Goal: Information Seeking & Learning: Understand process/instructions

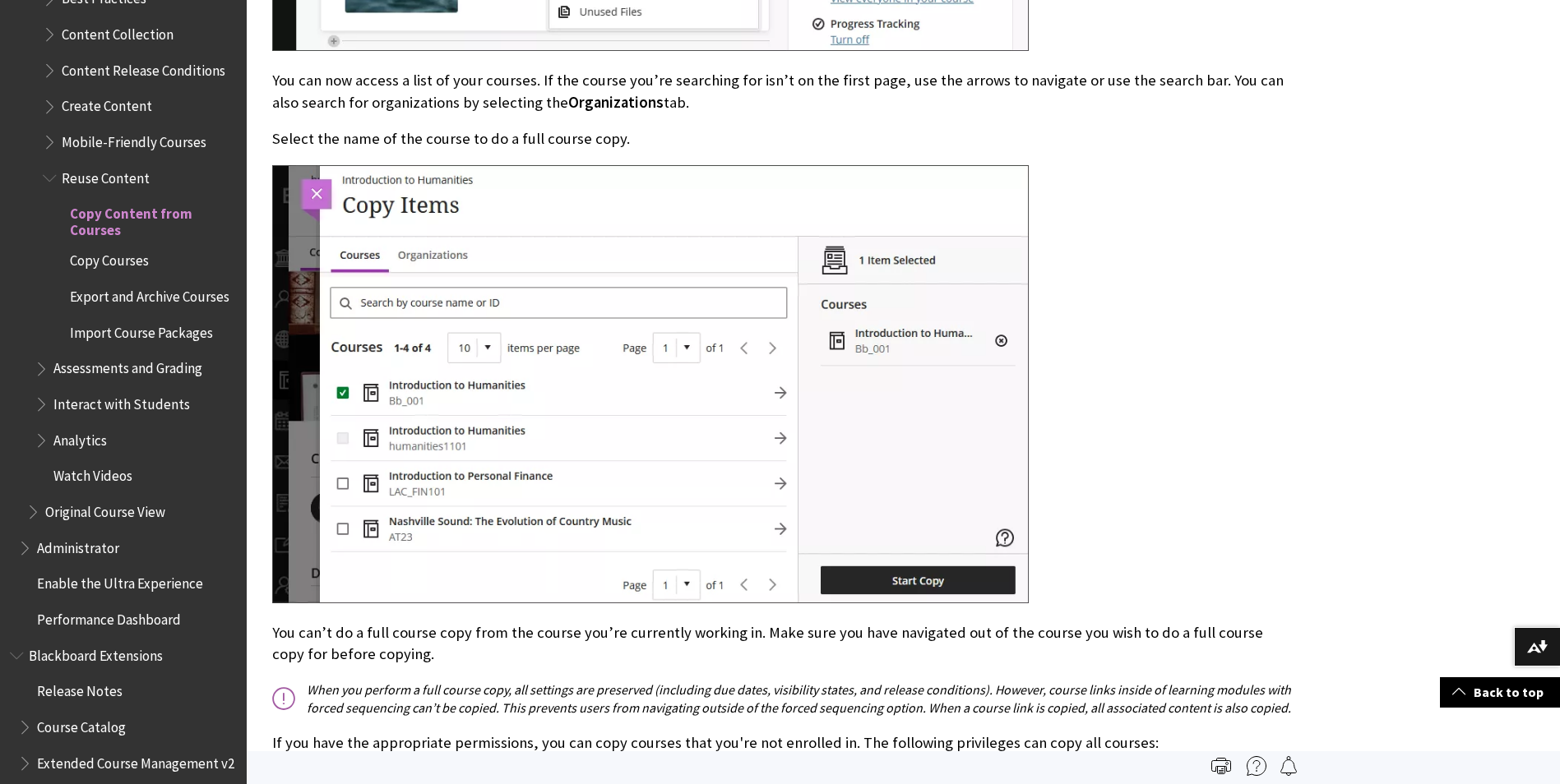
scroll to position [1562, 0]
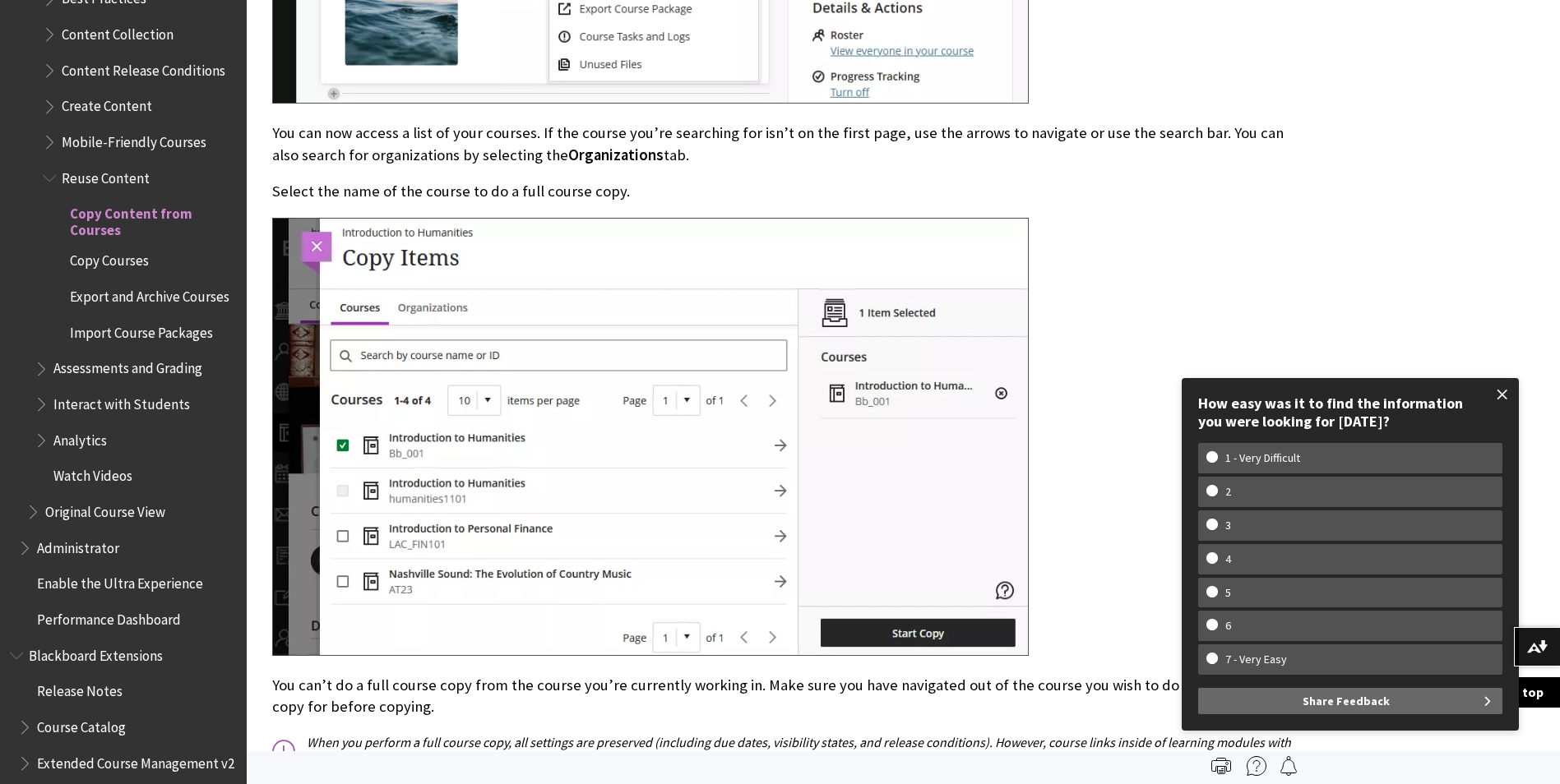
click at [1507, 395] on span at bounding box center [1503, 394] width 35 height 35
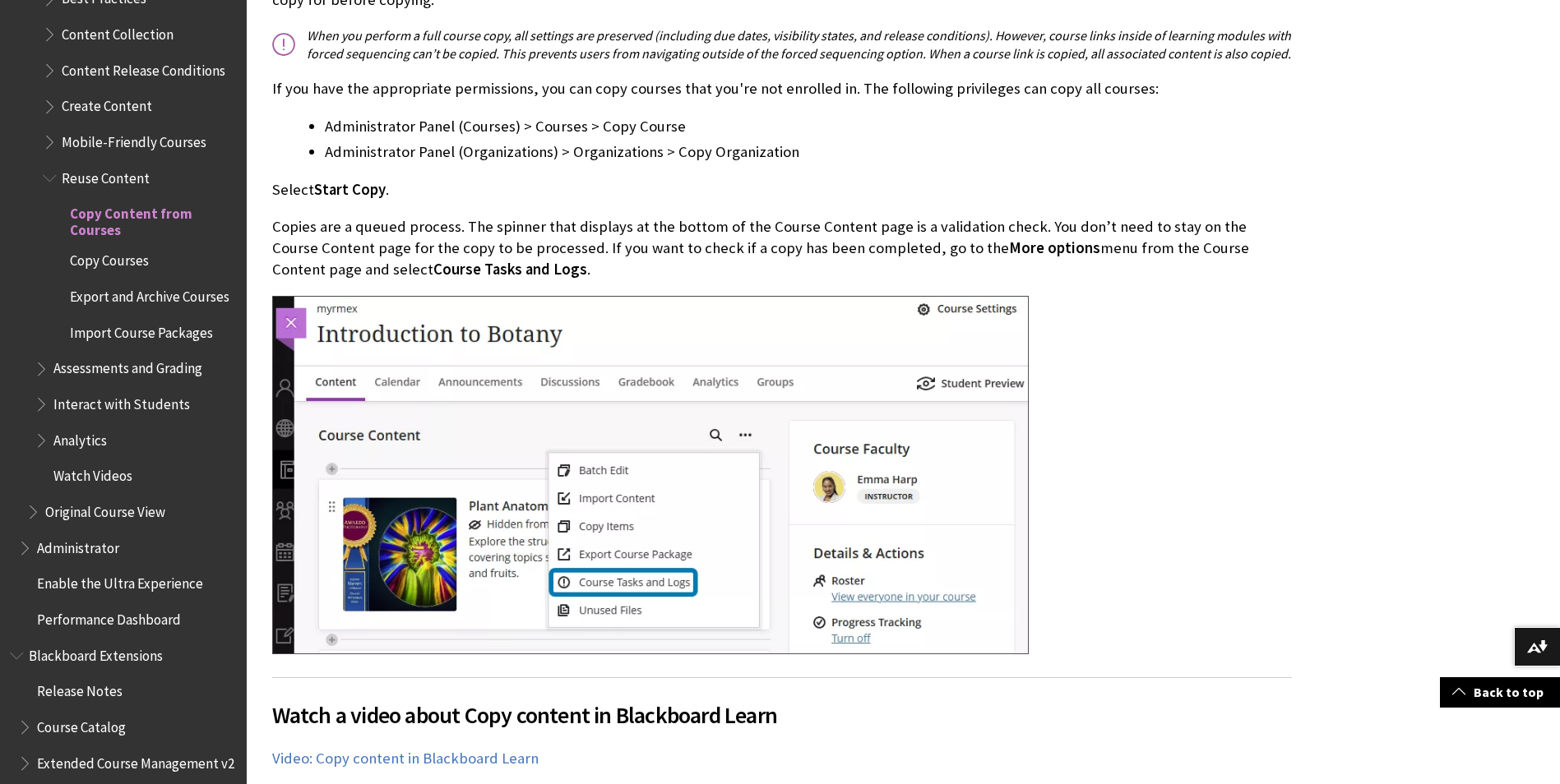
scroll to position [2385, 0]
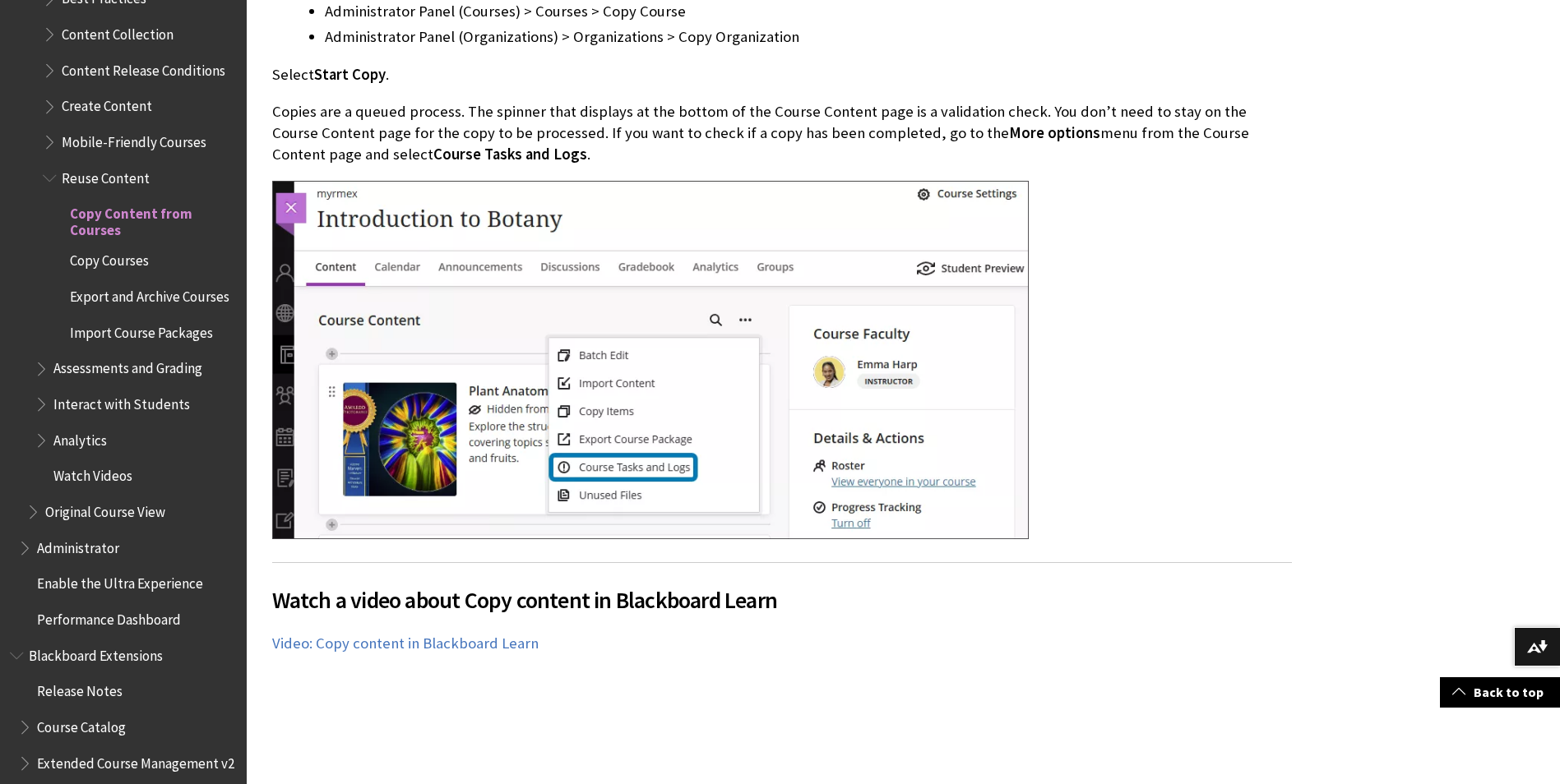
click at [145, 290] on span "Export and Archive Courses" at bounding box center [149, 295] width 159 height 23
click at [157, 332] on span "Import Course Packages" at bounding box center [141, 330] width 143 height 23
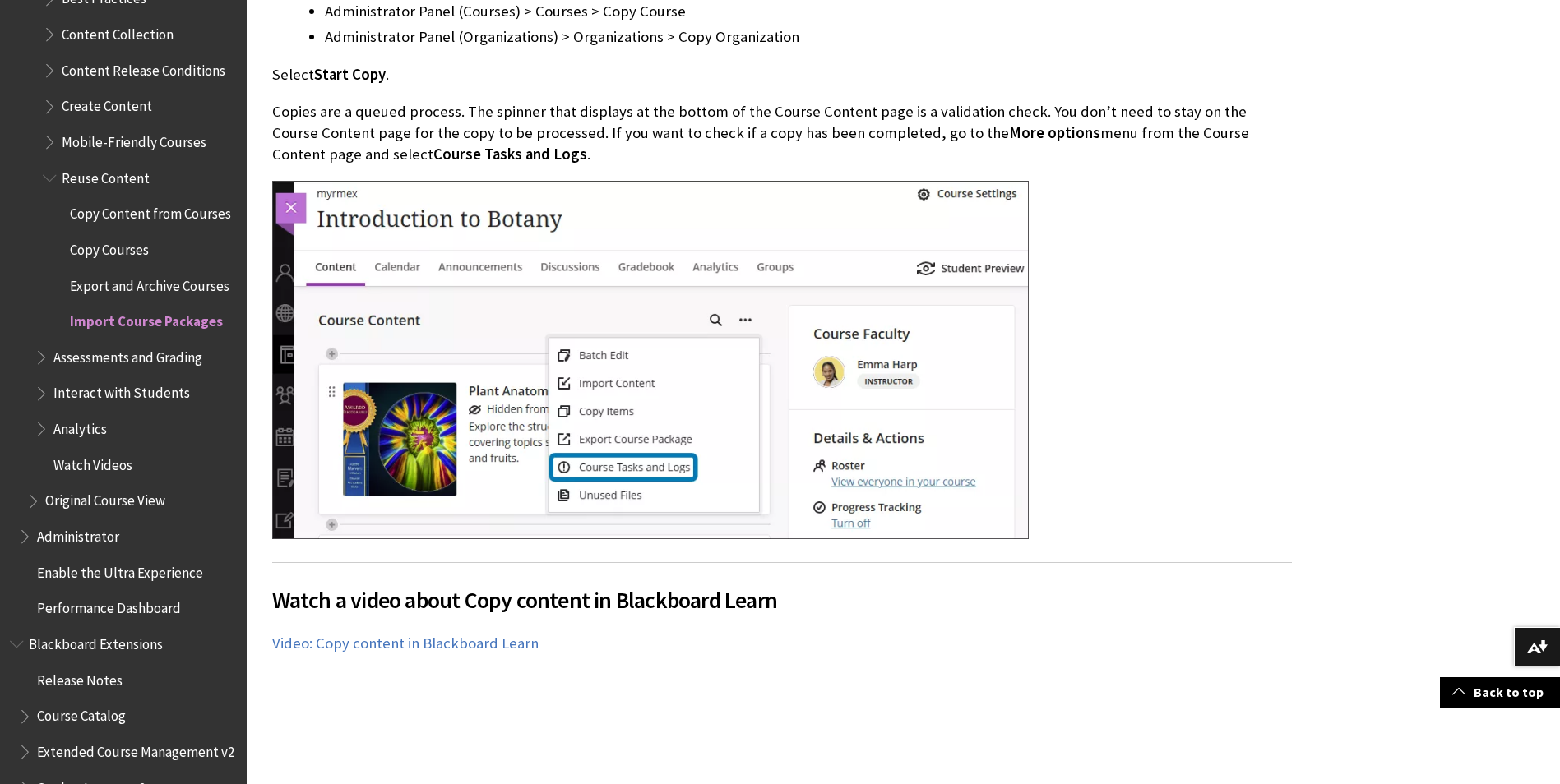
scroll to position [2537, 0]
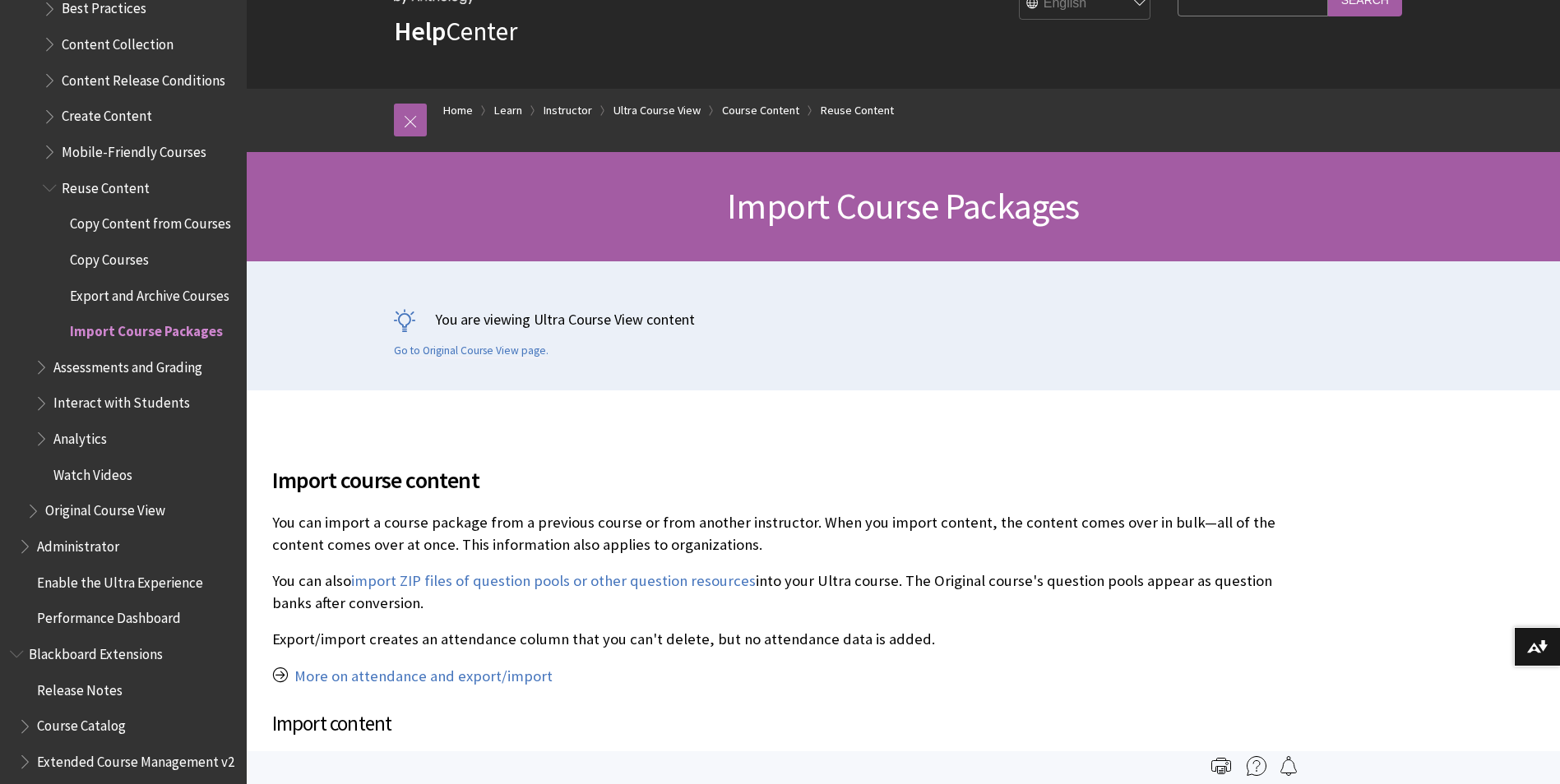
scroll to position [2376, 0]
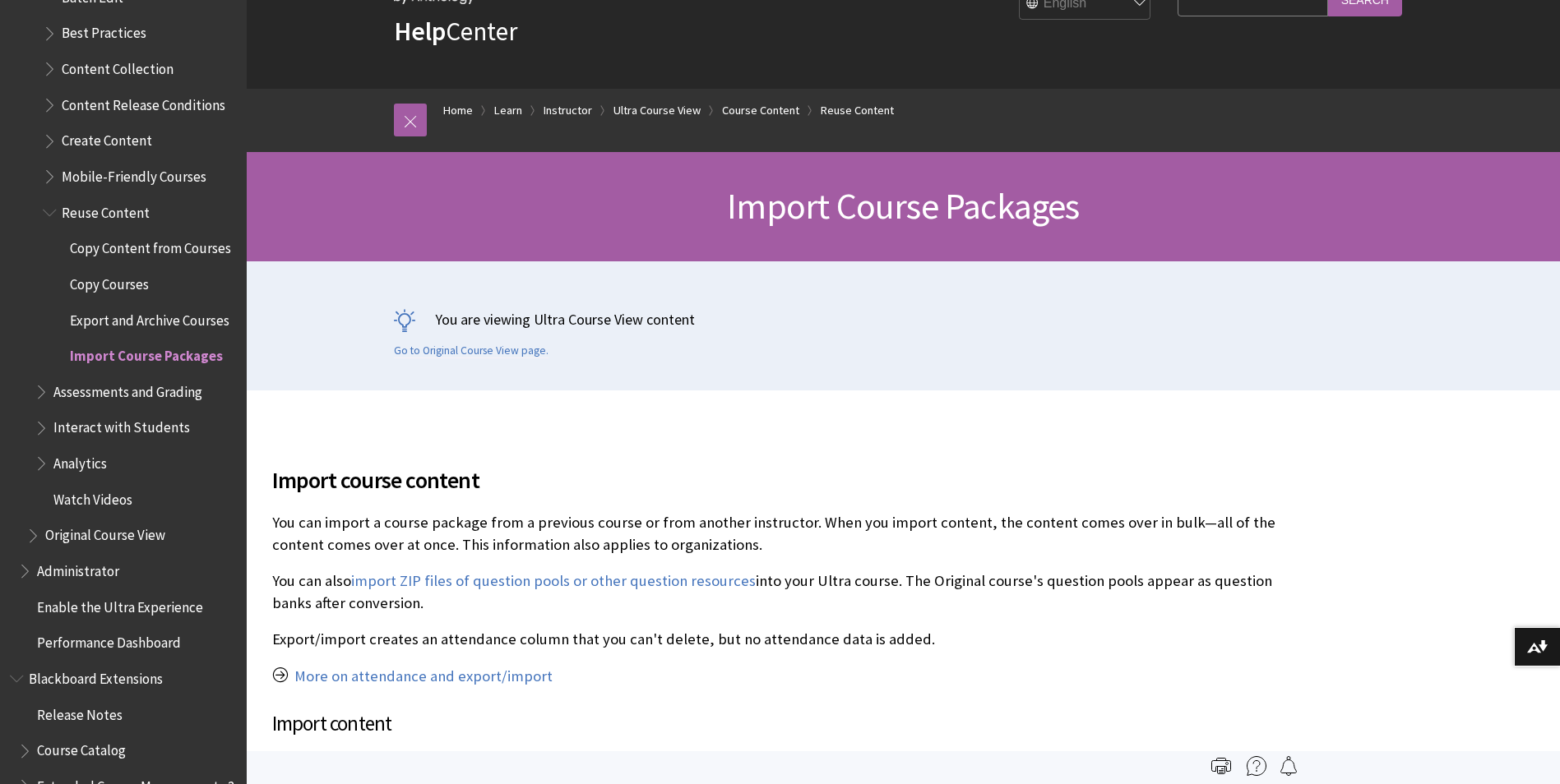
click at [177, 400] on span "Assessments and Grading" at bounding box center [128, 390] width 149 height 23
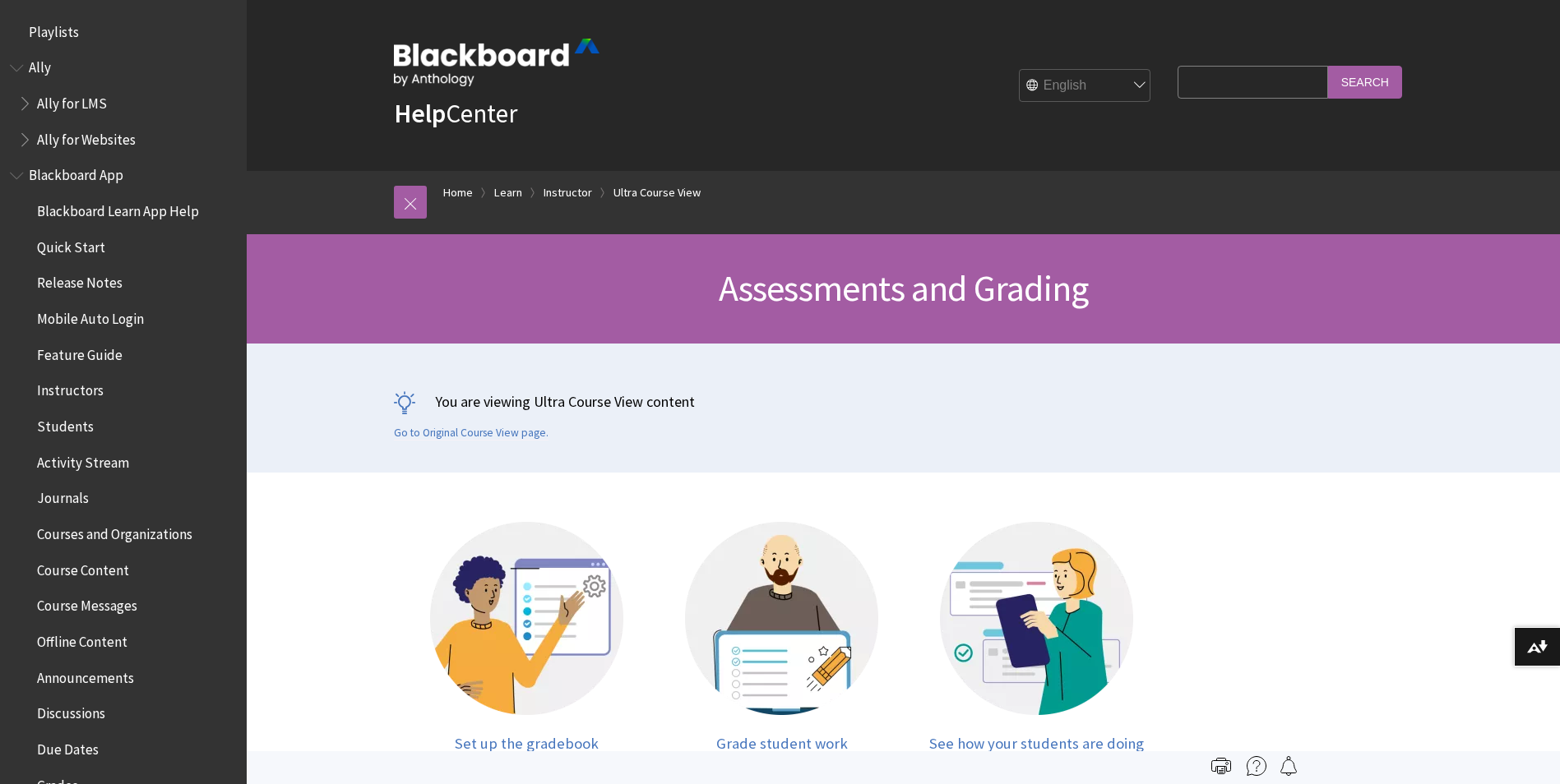
scroll to position [2324, 0]
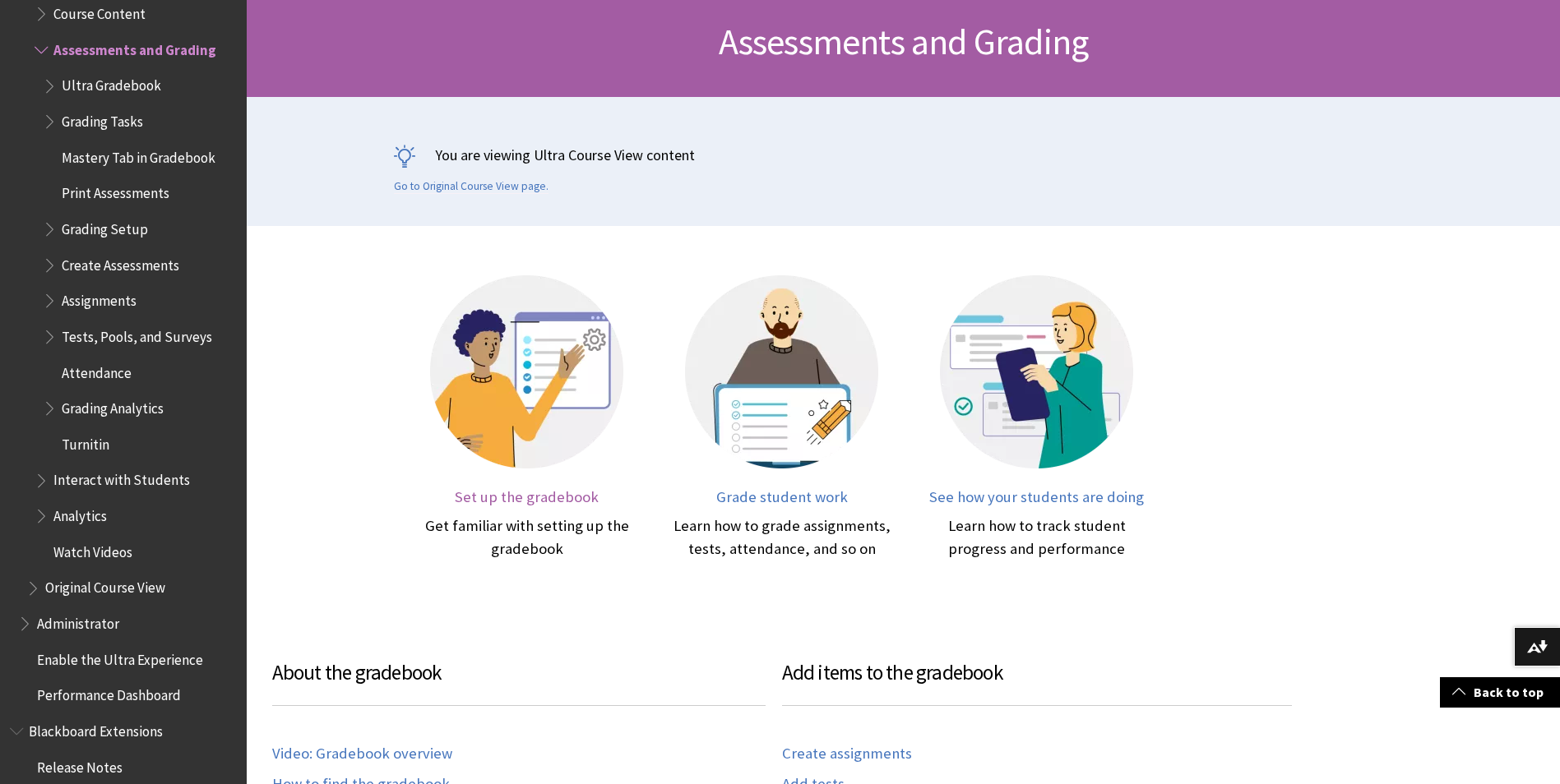
click at [502, 485] on div at bounding box center [527, 382] width 222 height 214
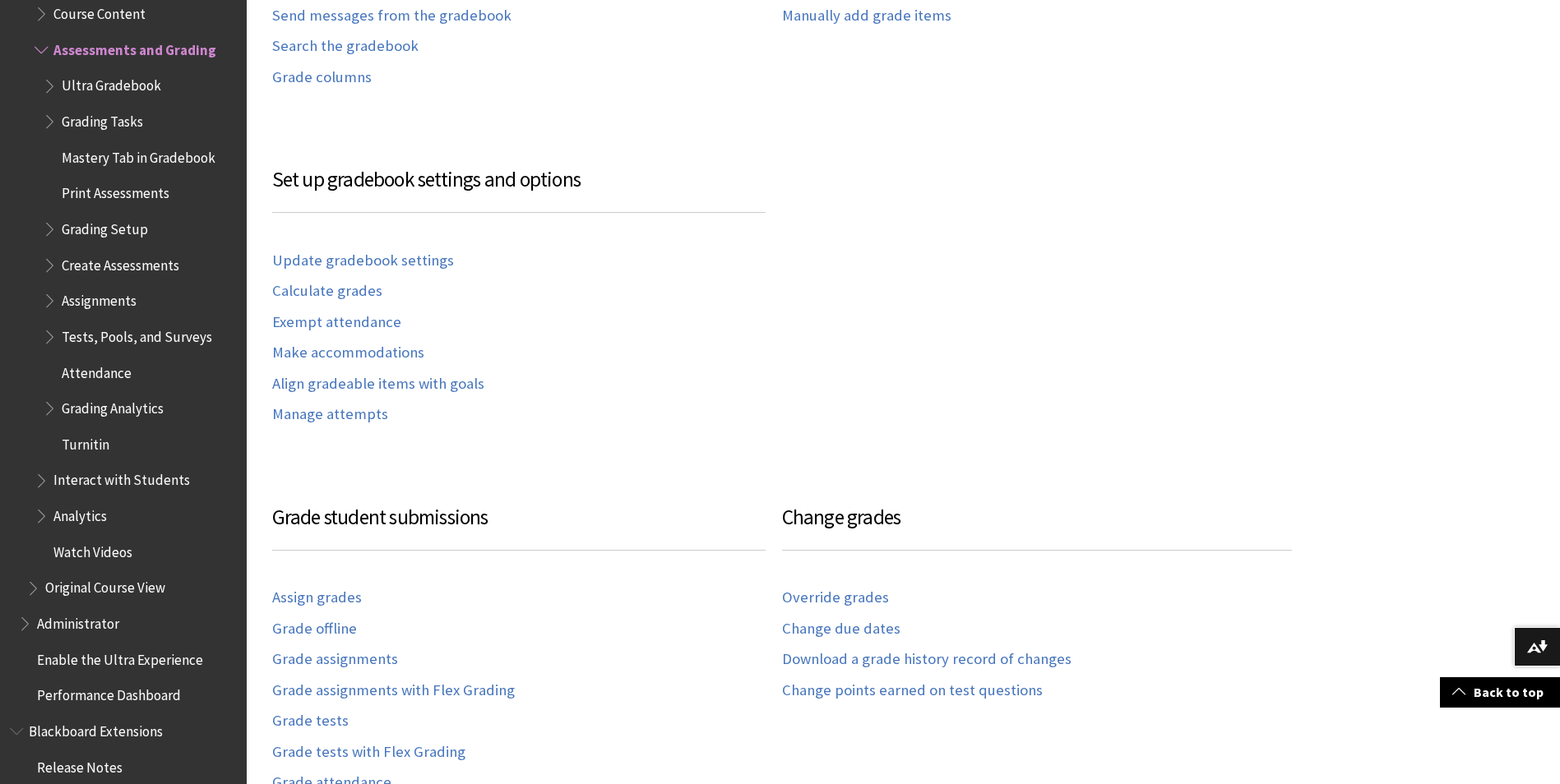
scroll to position [1118, 0]
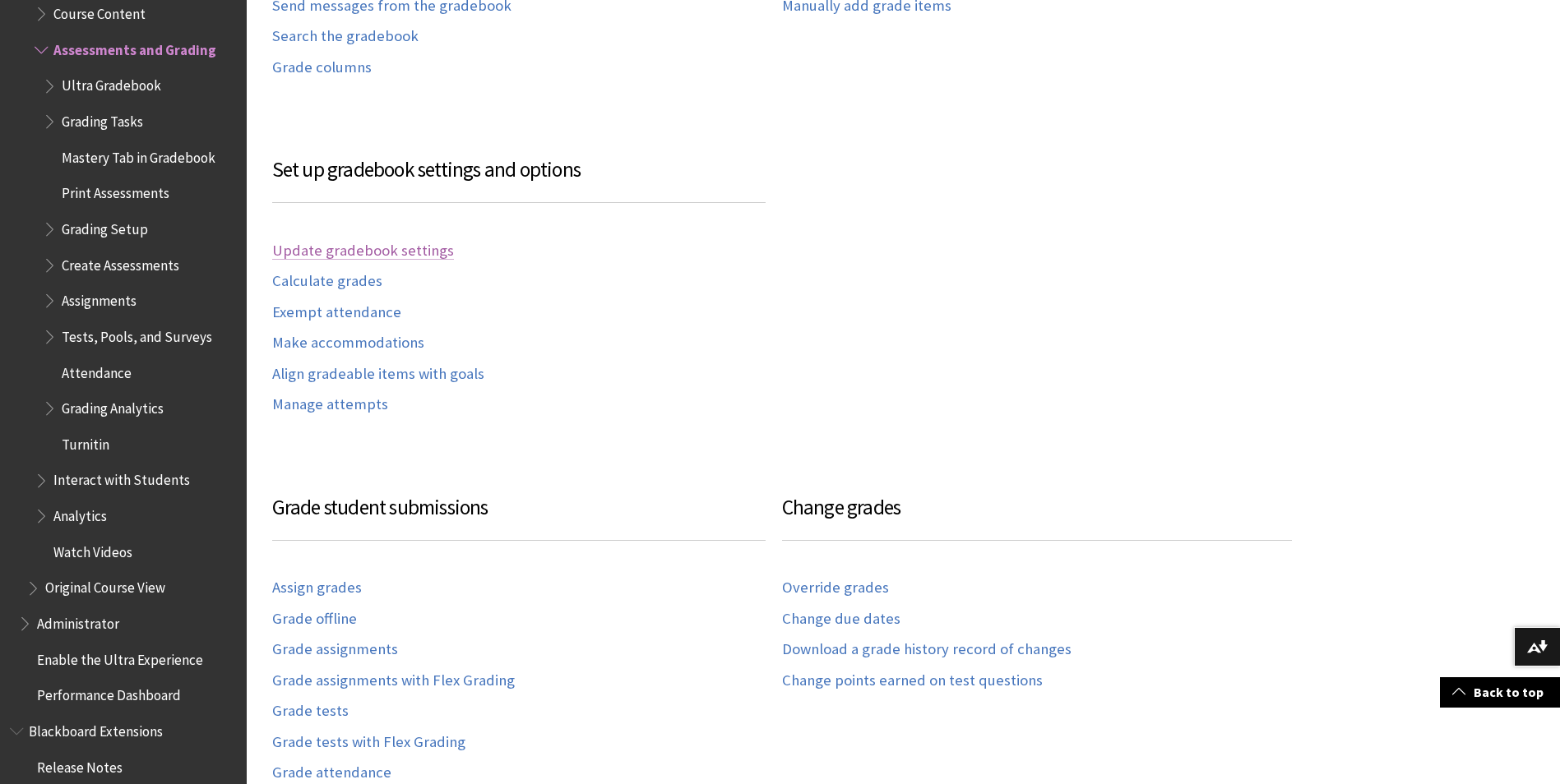
click at [424, 248] on link "Update gradebook settings" at bounding box center [362, 251] width 182 height 19
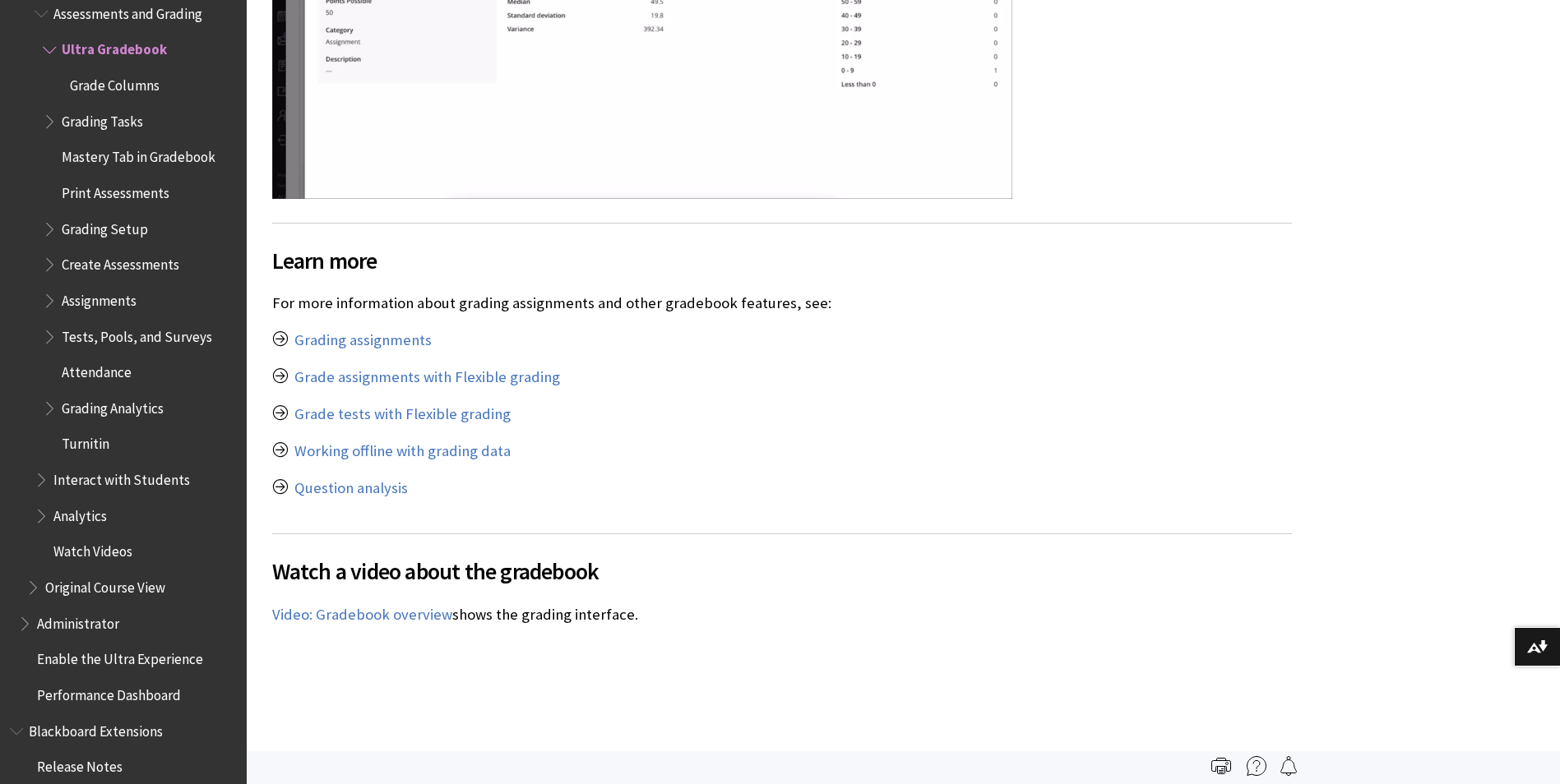
scroll to position [8881, 0]
